Goal: Find specific page/section: Find specific page/section

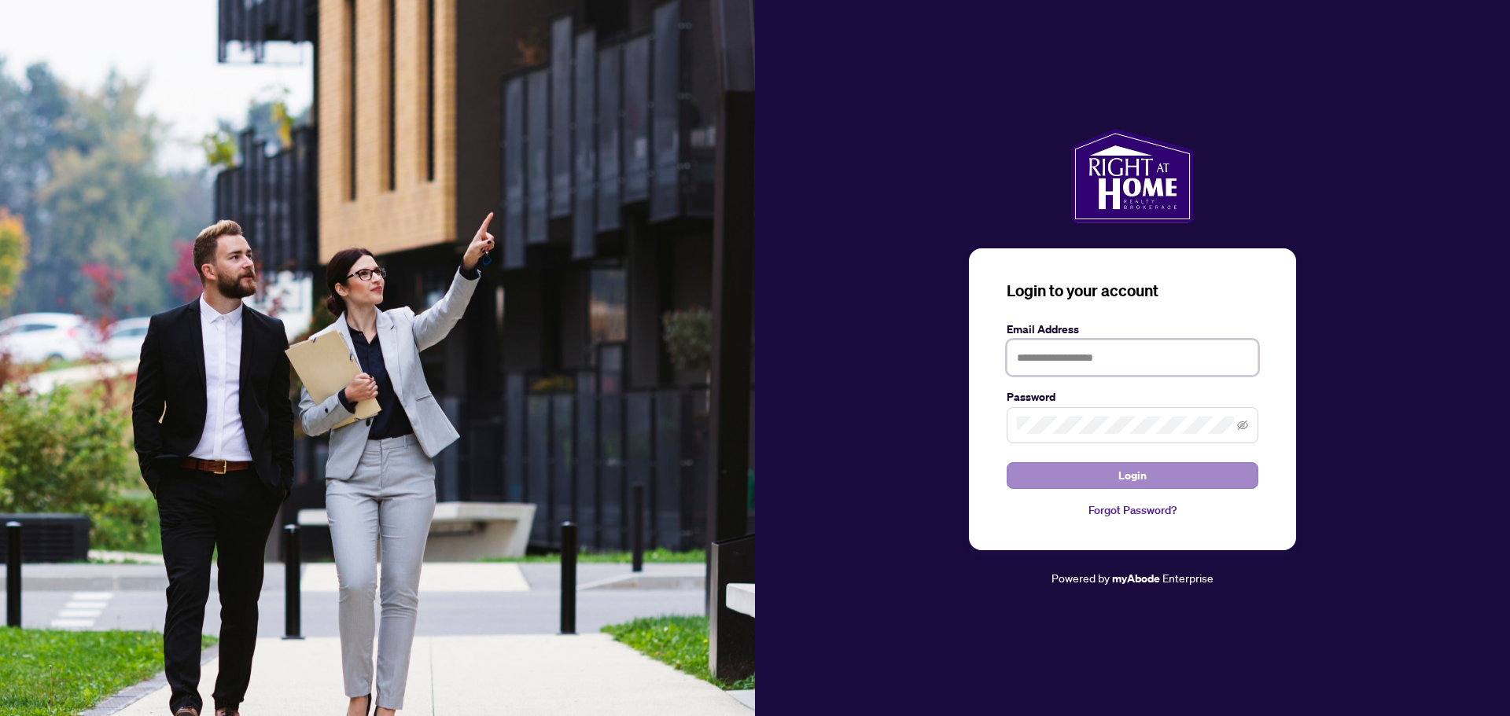
type input "**********"
click at [1134, 474] on span "Login" at bounding box center [1132, 475] width 28 height 25
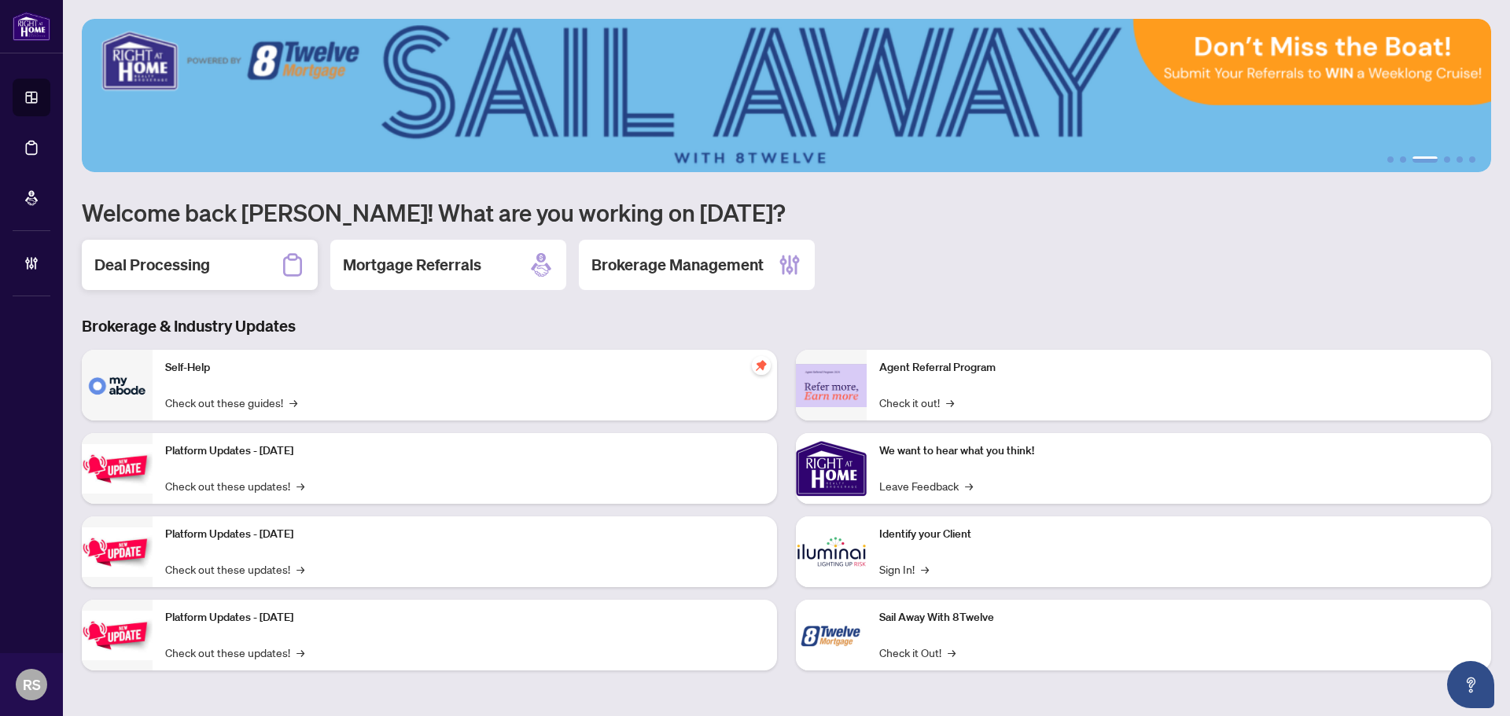
click at [156, 272] on h2 "Deal Processing" at bounding box center [152, 265] width 116 height 22
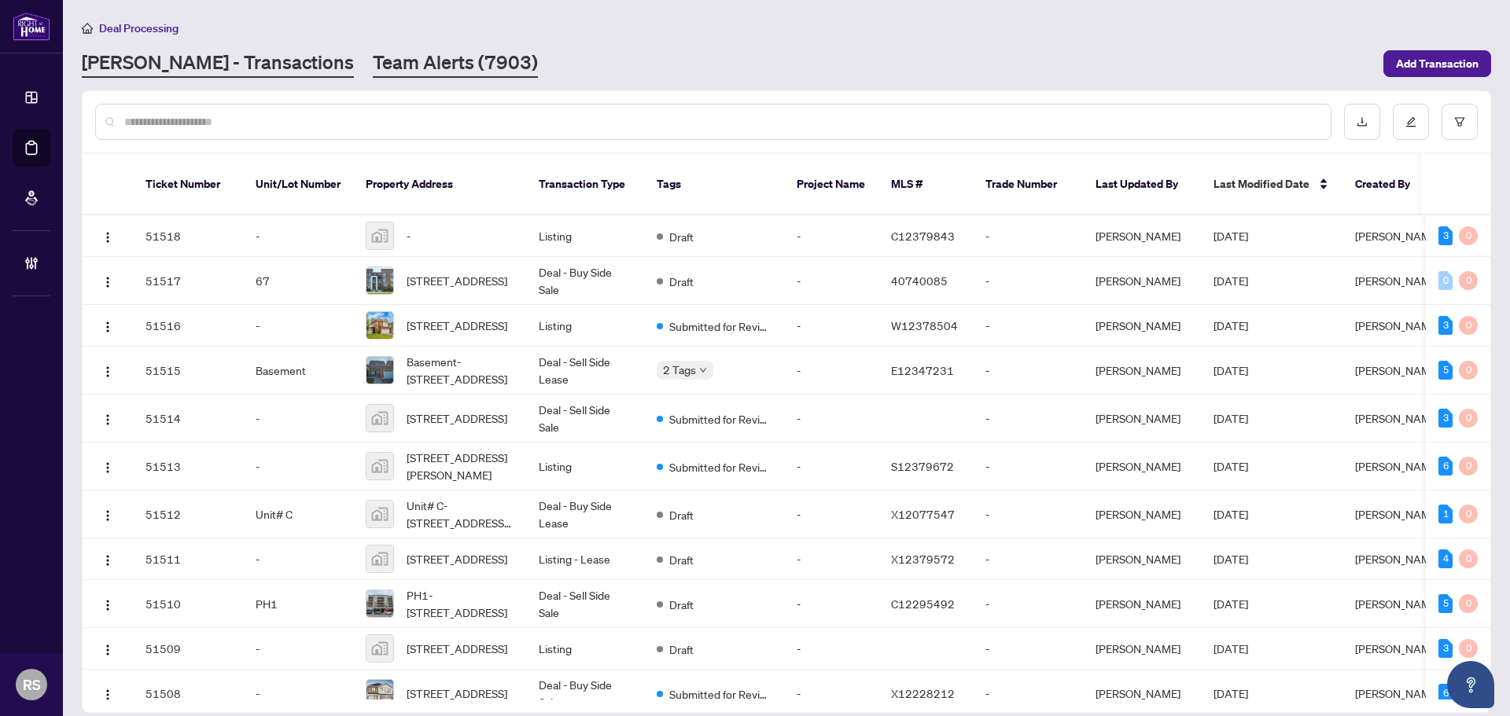
click at [373, 68] on link "Team Alerts (7903)" at bounding box center [455, 64] width 165 height 28
